Goal: Task Accomplishment & Management: Manage account settings

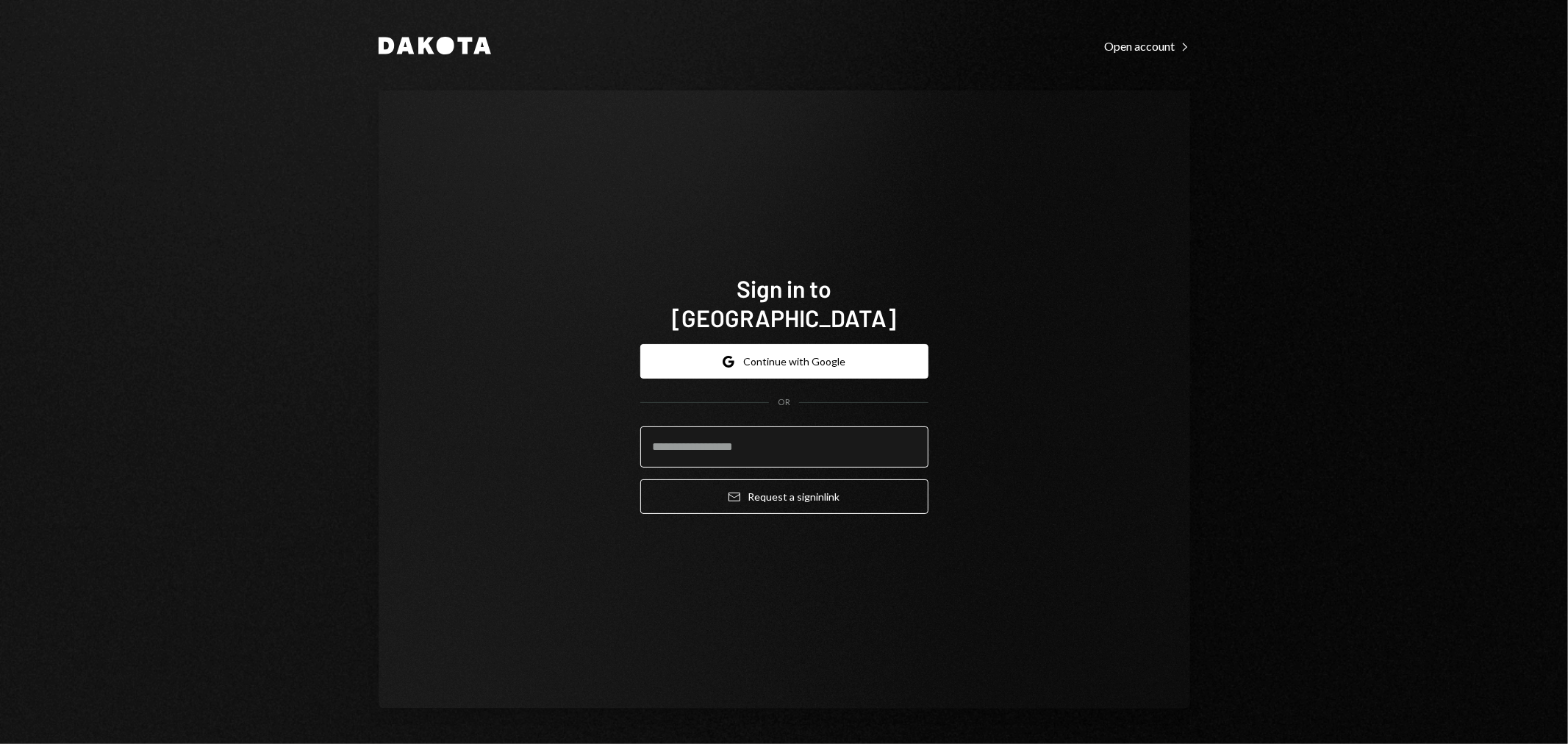
click at [914, 428] on input "email" at bounding box center [784, 447] width 288 height 42
click at [0, 743] on com-1password-button at bounding box center [0, 744] width 0 height 0
type input "**********"
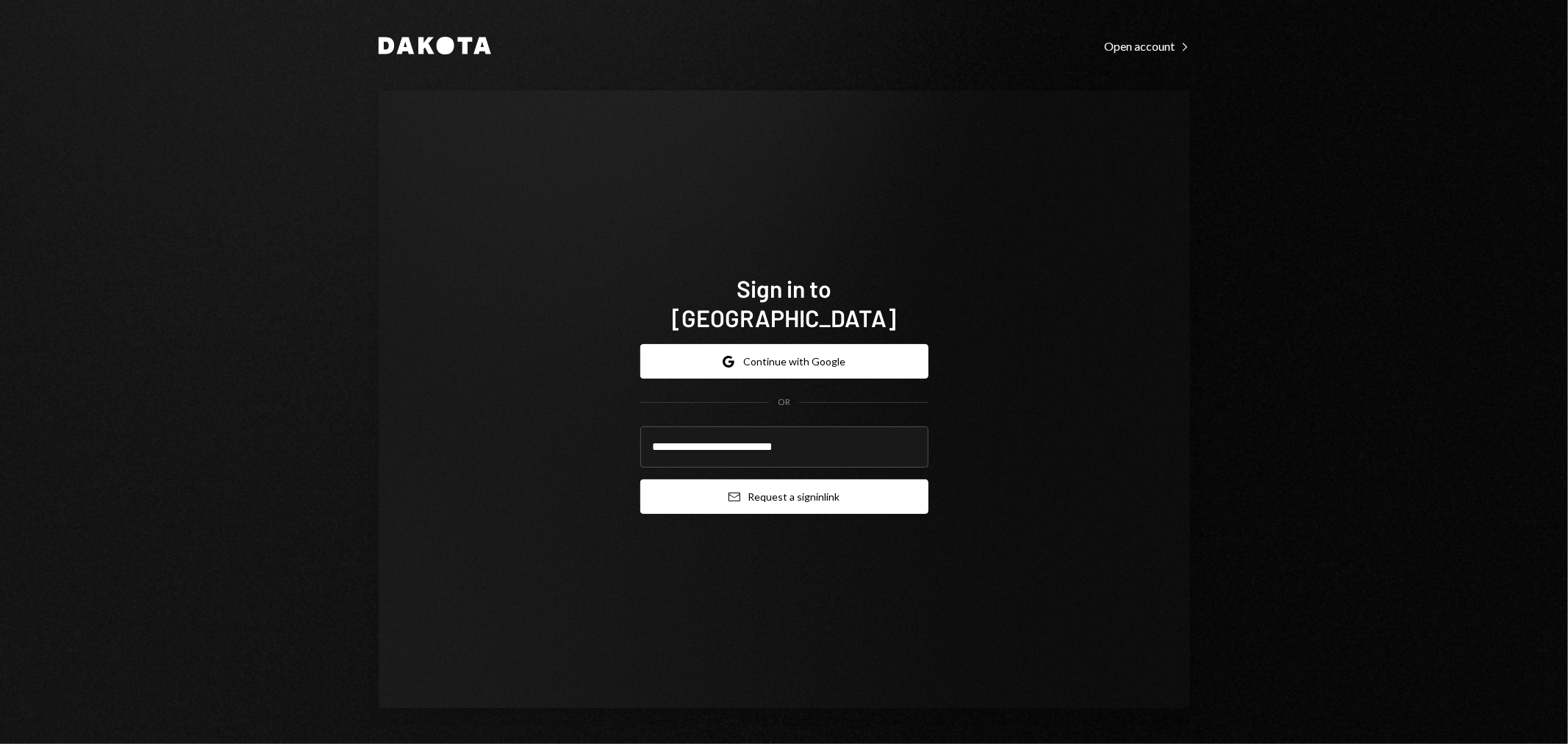
click at [729, 491] on icon "Email" at bounding box center [735, 497] width 12 height 12
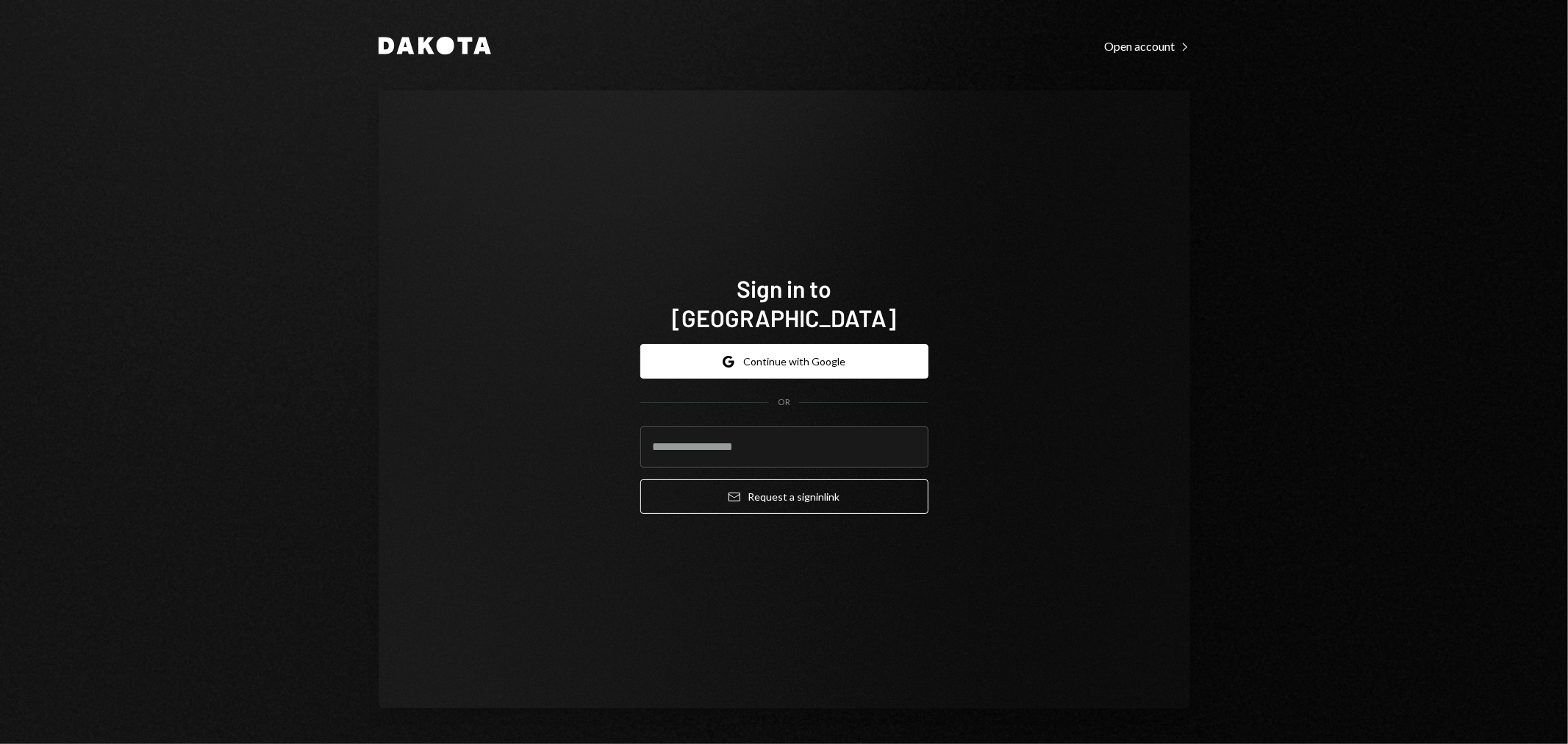
click at [0, 743] on com-1password-button at bounding box center [0, 744] width 0 height 0
type input "**********"
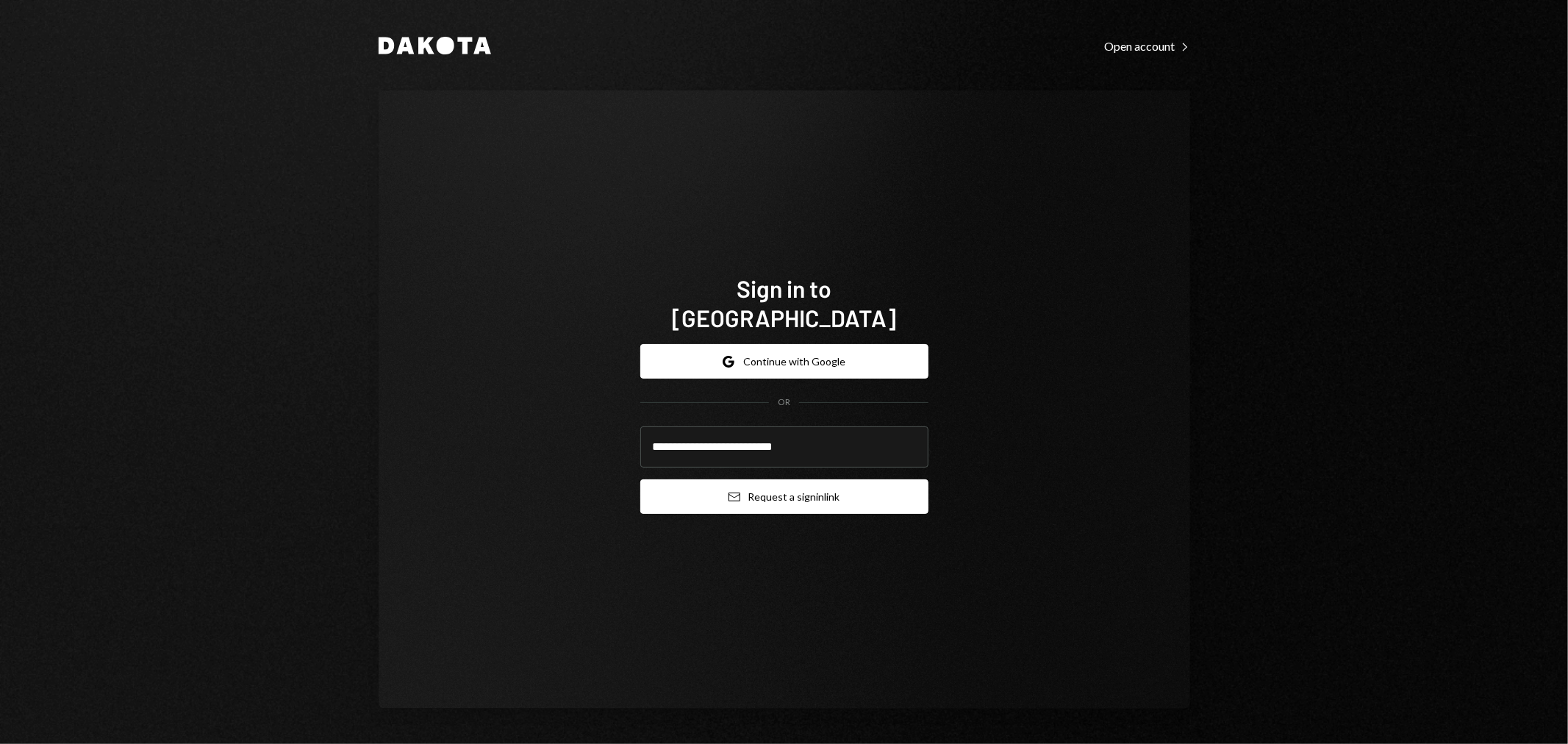
click at [757, 484] on button "Email Request a sign in link" at bounding box center [784, 497] width 288 height 35
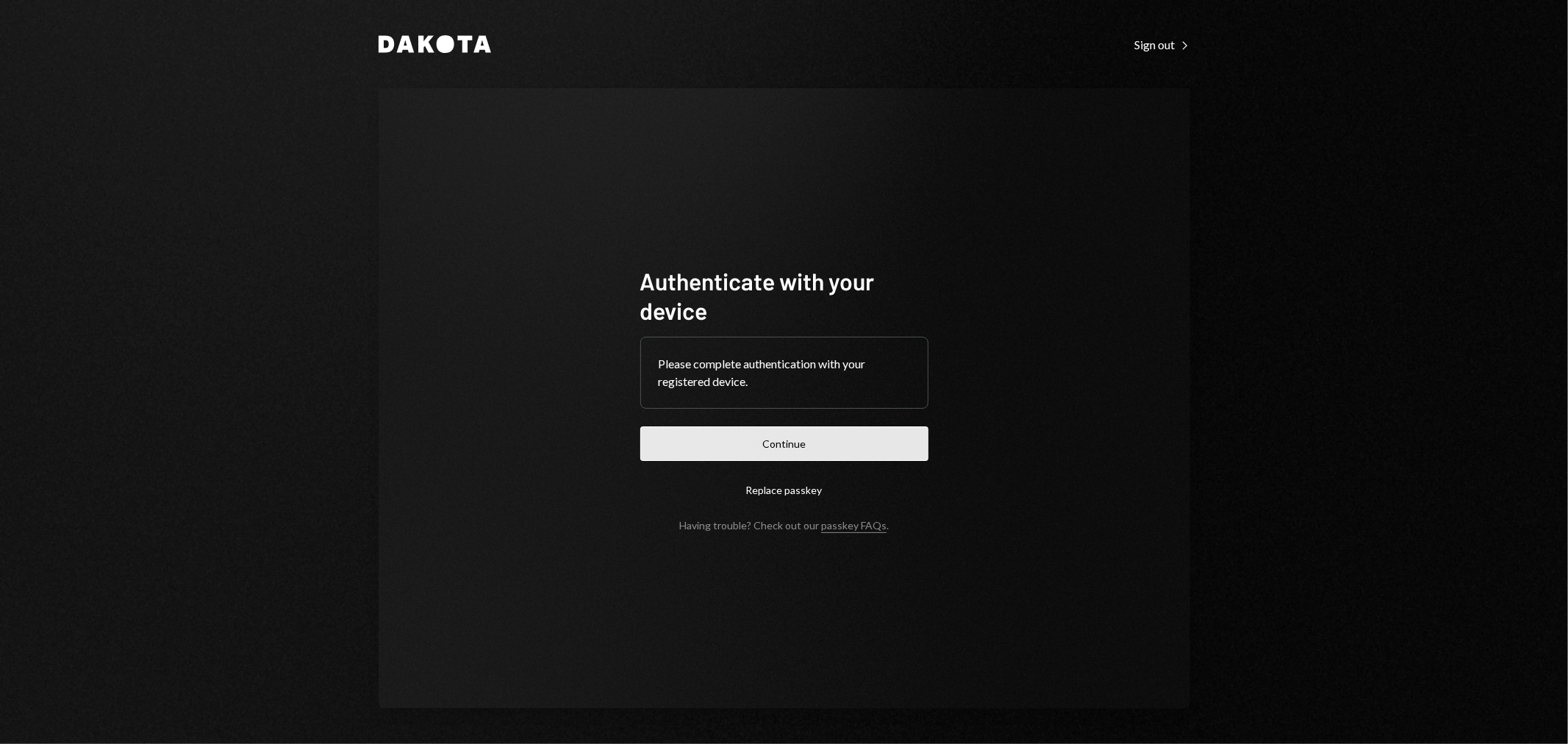
click at [826, 444] on button "Continue" at bounding box center [784, 444] width 288 height 35
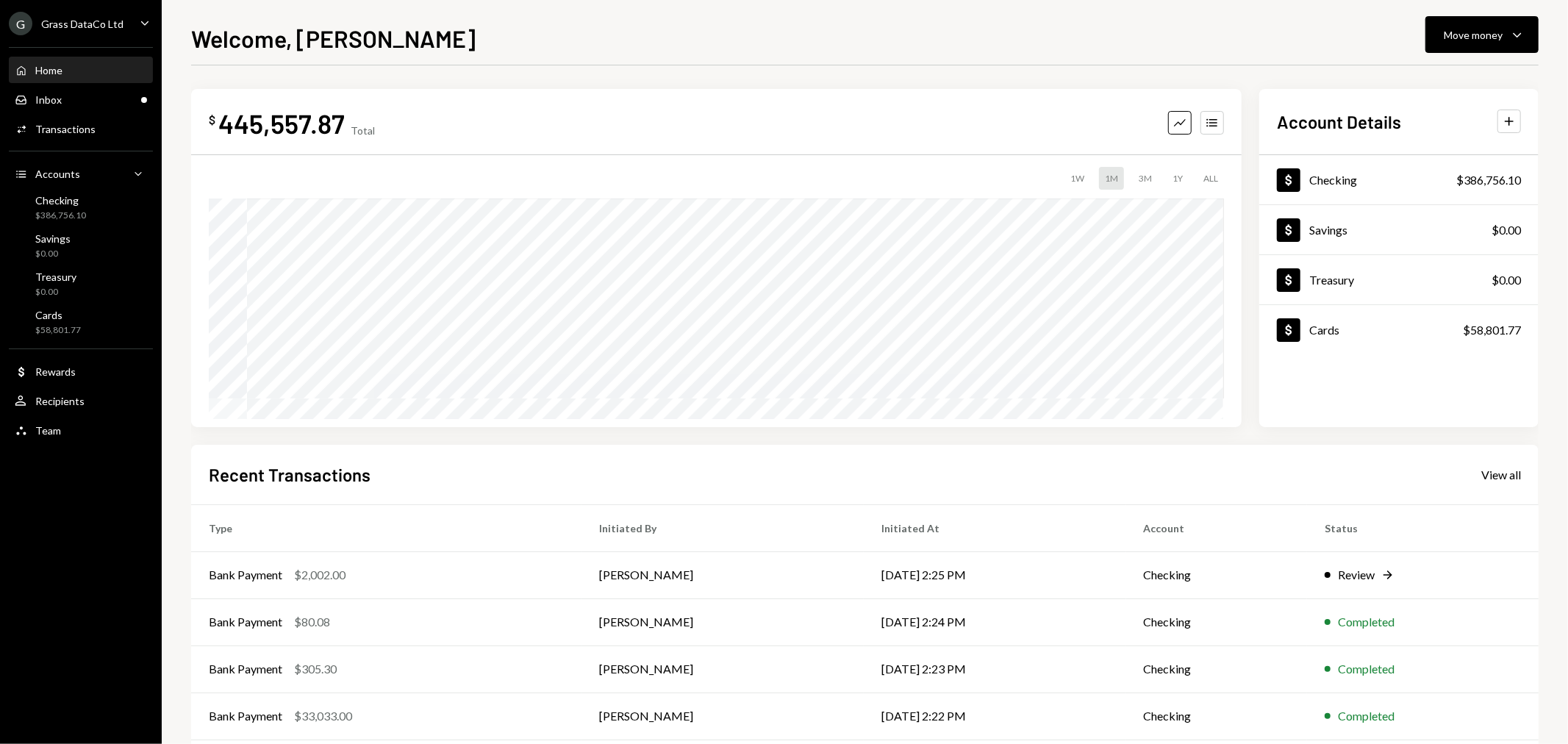
click at [93, 21] on div "Grass DataCo Ltd" at bounding box center [82, 23] width 82 height 12
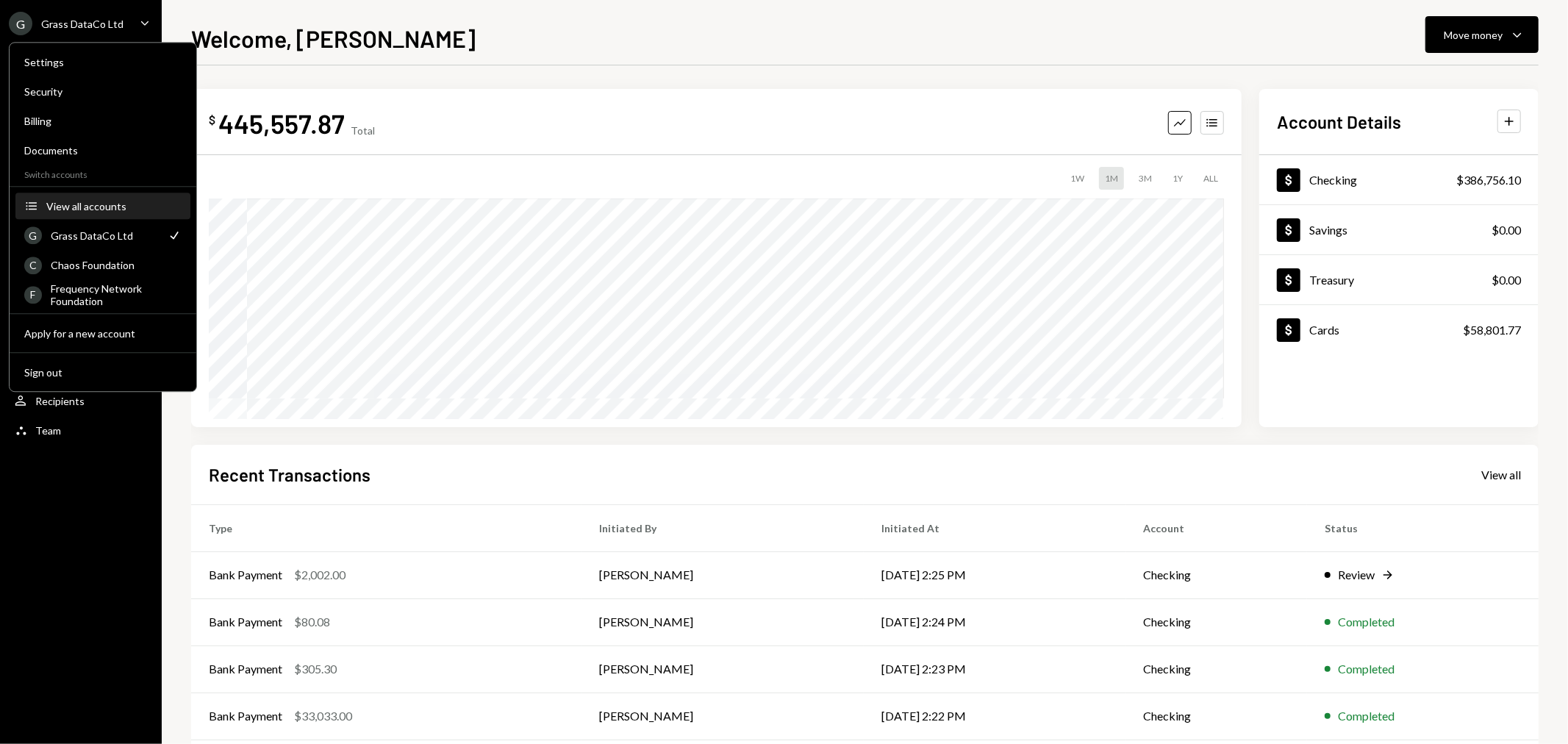
click at [77, 207] on div "View all accounts" at bounding box center [114, 206] width 135 height 12
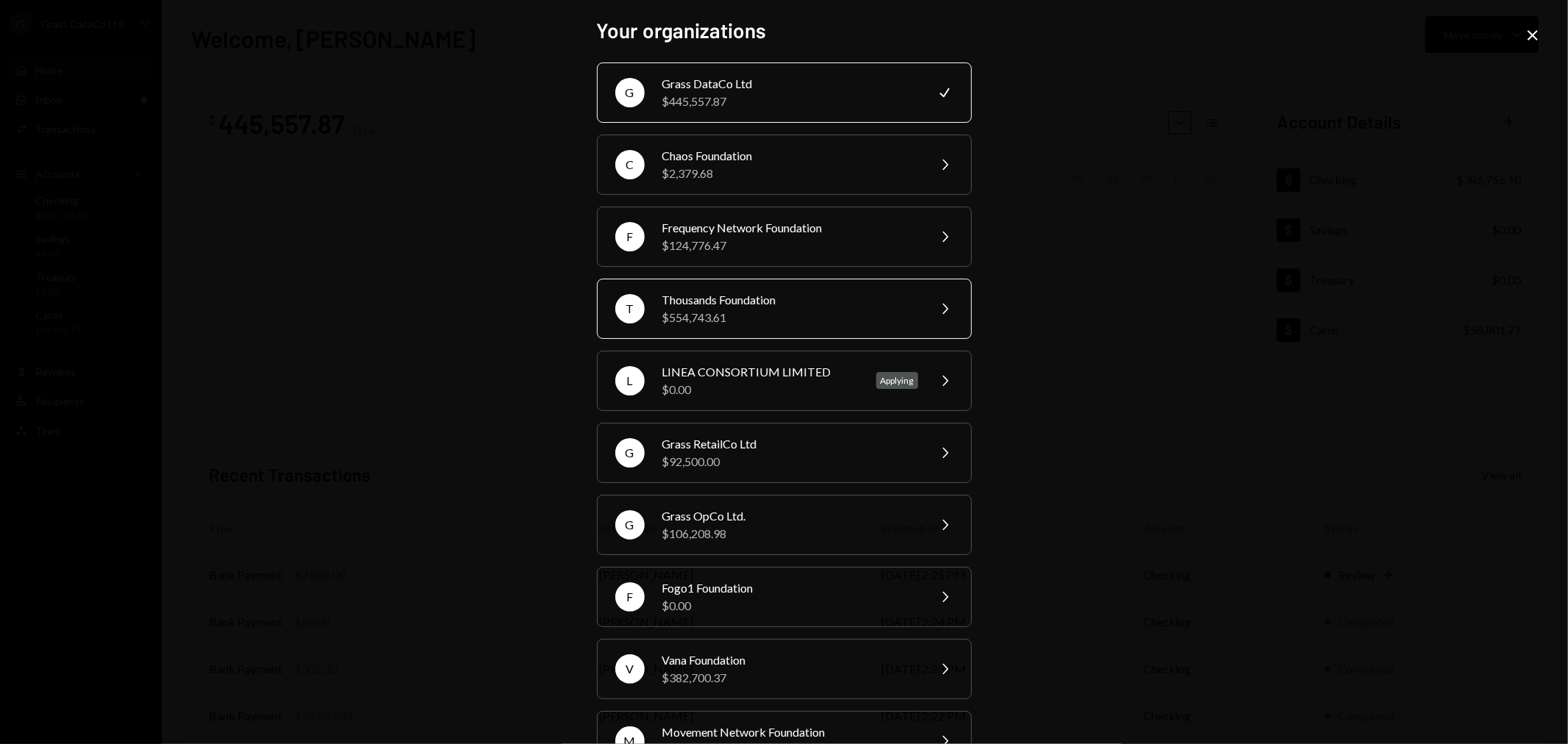
click at [747, 316] on div "$554,743.61" at bounding box center [790, 318] width 256 height 17
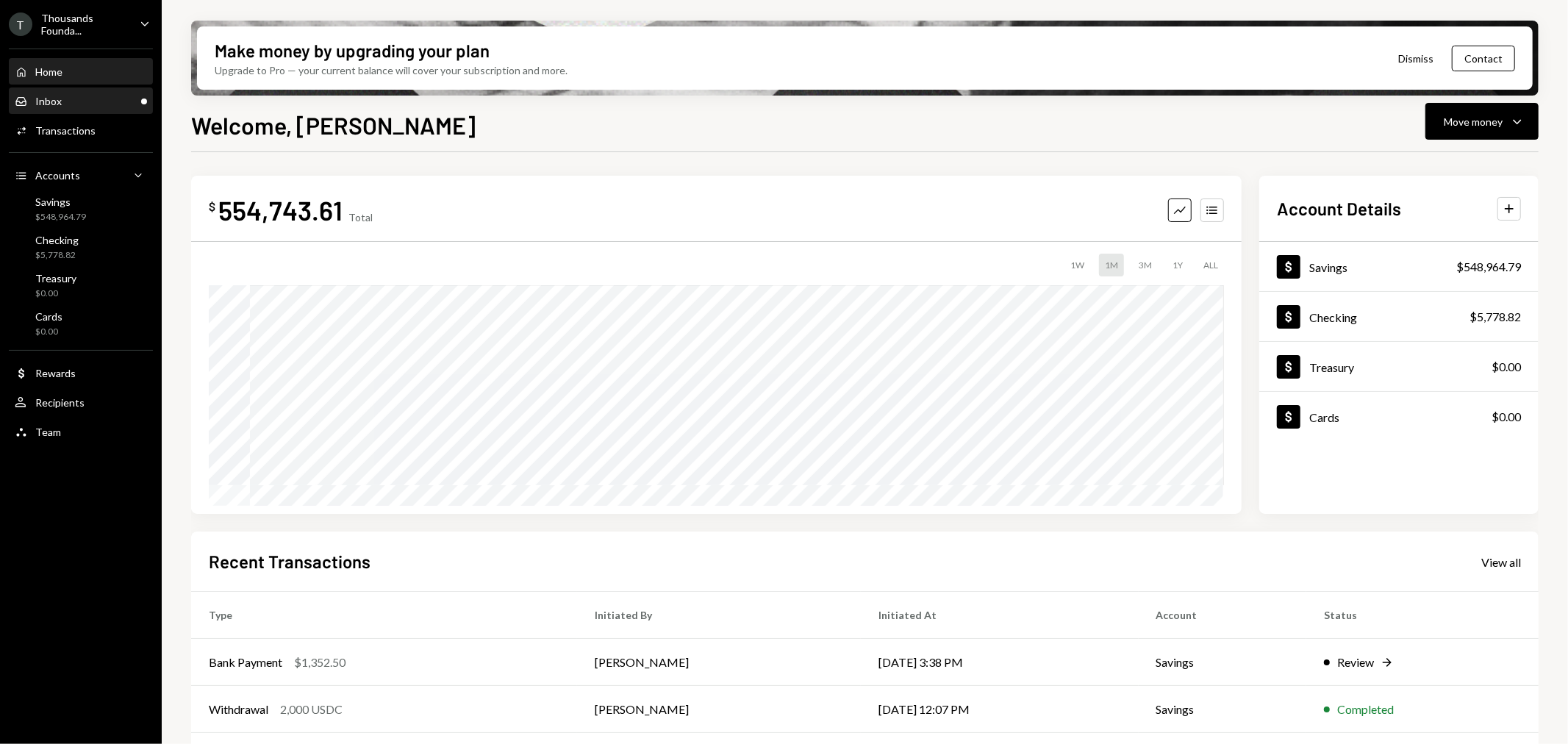
click at [60, 106] on div "Inbox" at bounding box center [48, 101] width 27 height 12
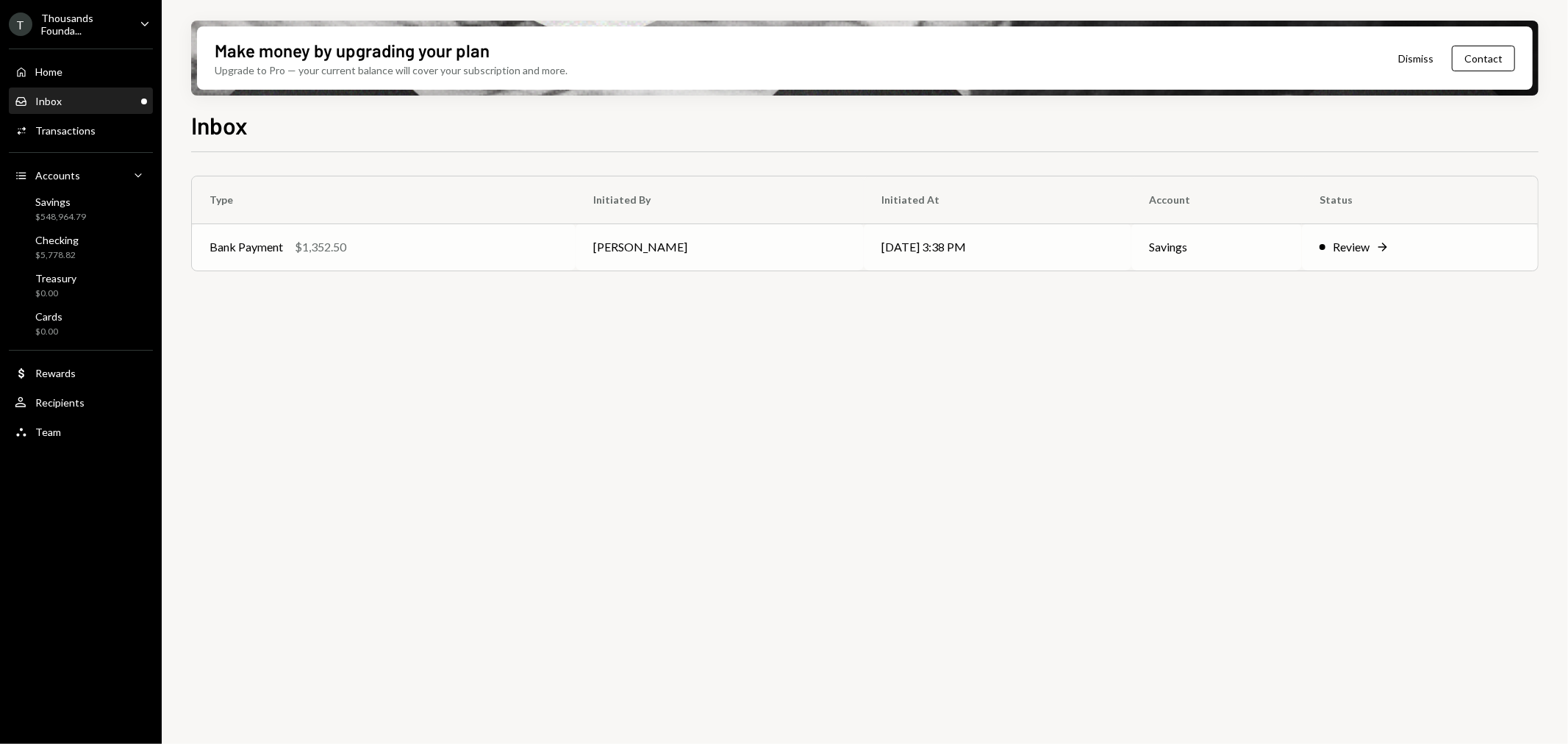
click at [467, 234] on td "Bank Payment $1,352.50" at bounding box center [384, 247] width 384 height 47
